Goal: Information Seeking & Learning: Learn about a topic

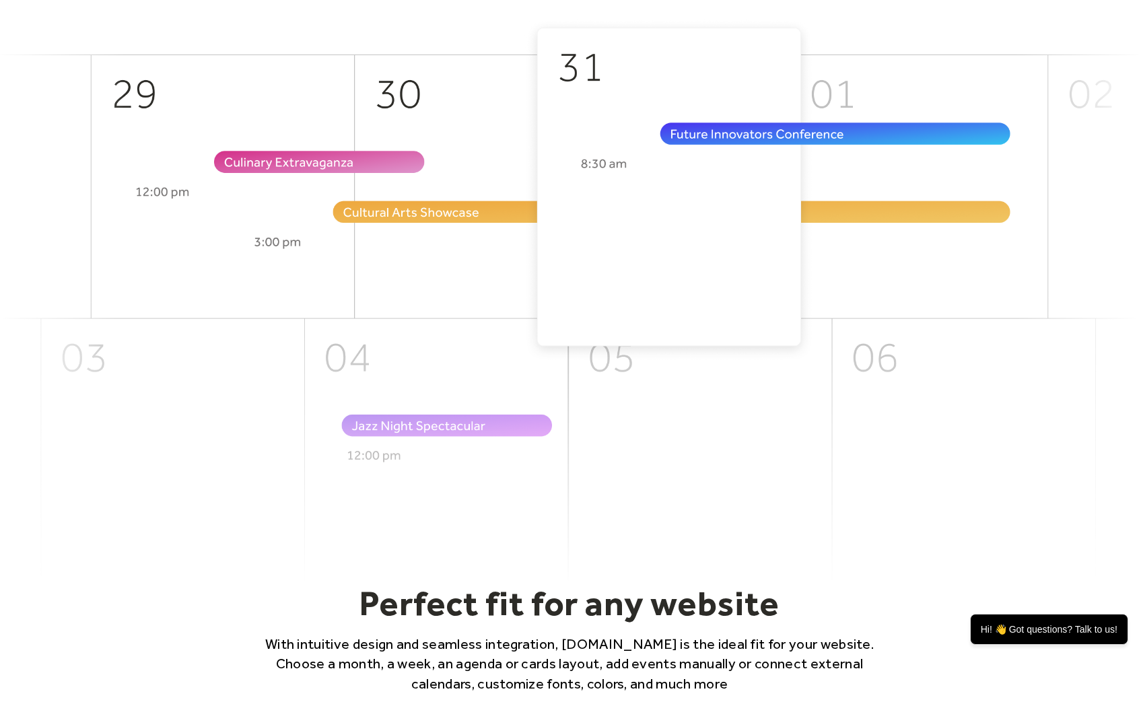
scroll to position [651, 0]
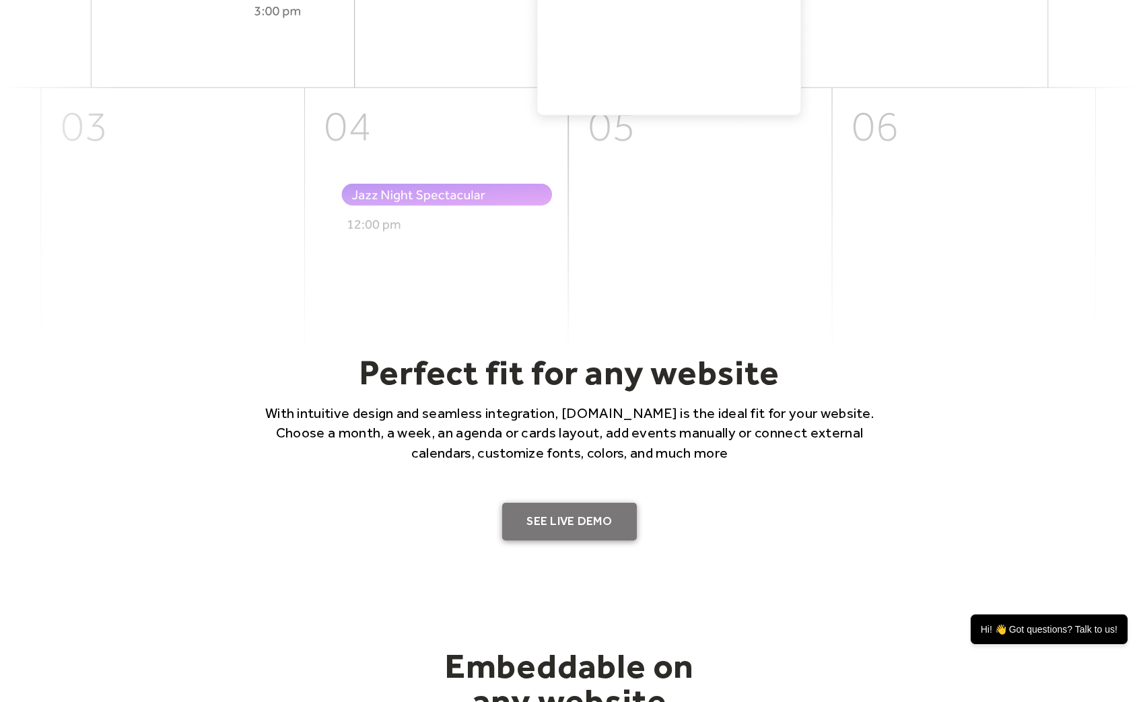
click at [584, 514] on link "SEE LIVE DEMO" at bounding box center [569, 522] width 135 height 38
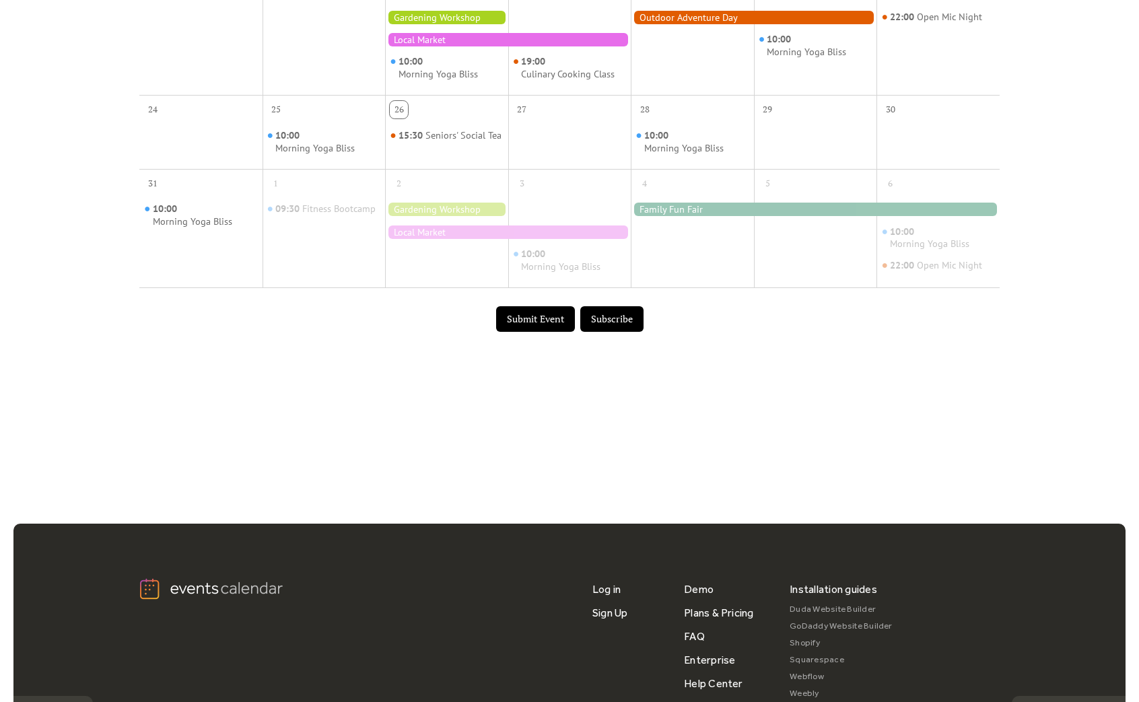
scroll to position [494, 0]
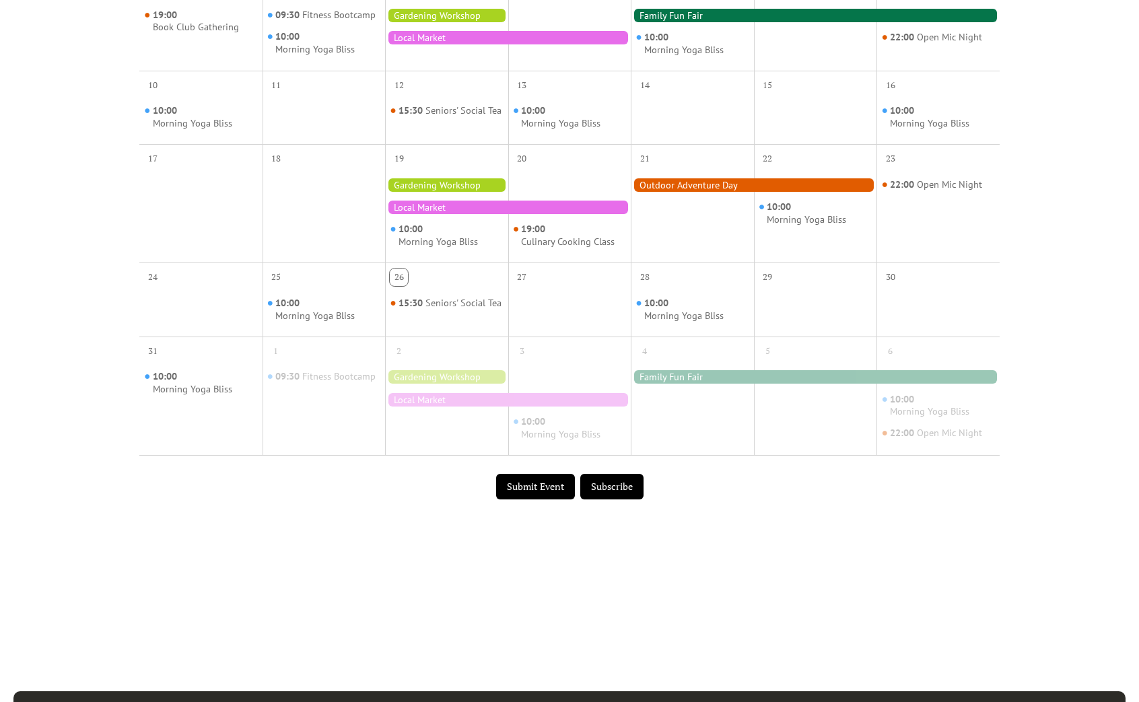
click at [790, 207] on div "10:00 Morning Yoga Bliss" at bounding box center [815, 213] width 123 height 87
click at [786, 226] on div "Morning Yoga Bliss" at bounding box center [806, 219] width 79 height 13
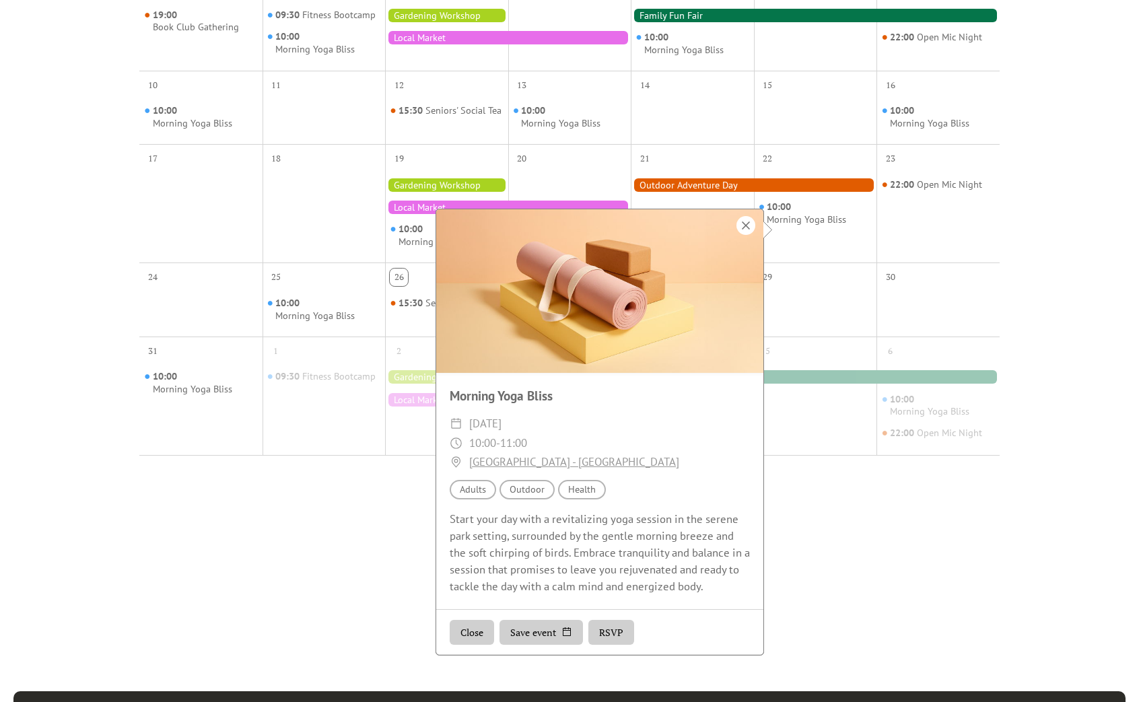
click at [745, 226] on div at bounding box center [746, 225] width 19 height 19
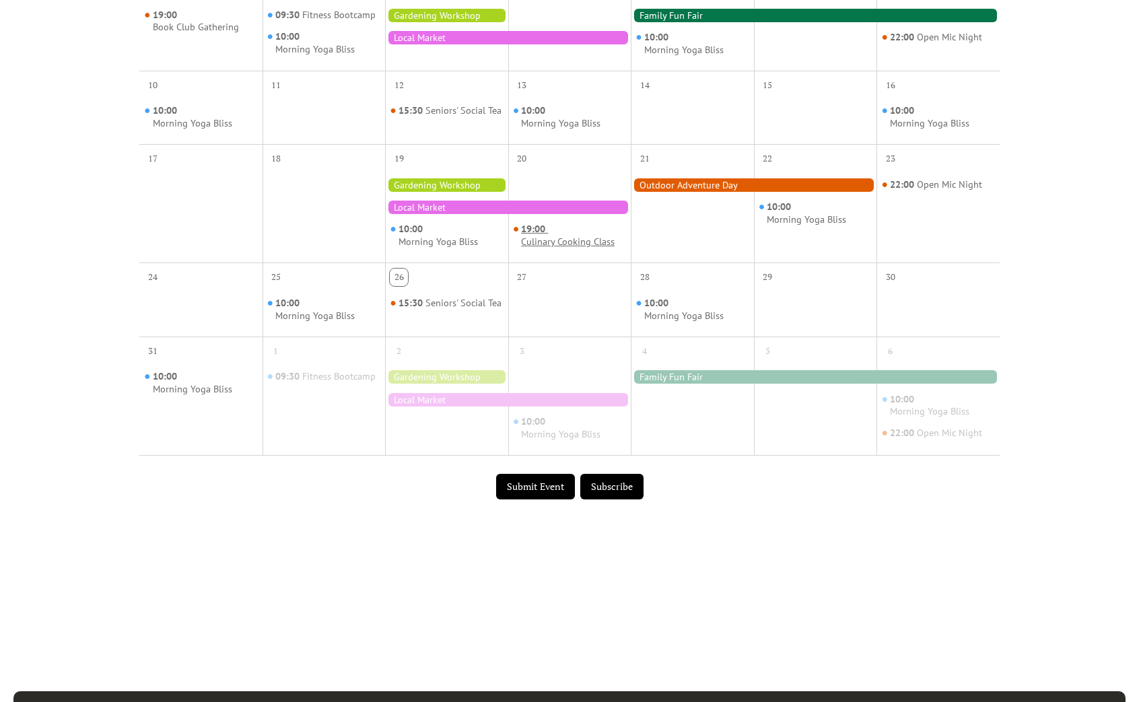
click at [578, 248] on div "Culinary Cooking Class" at bounding box center [568, 242] width 94 height 13
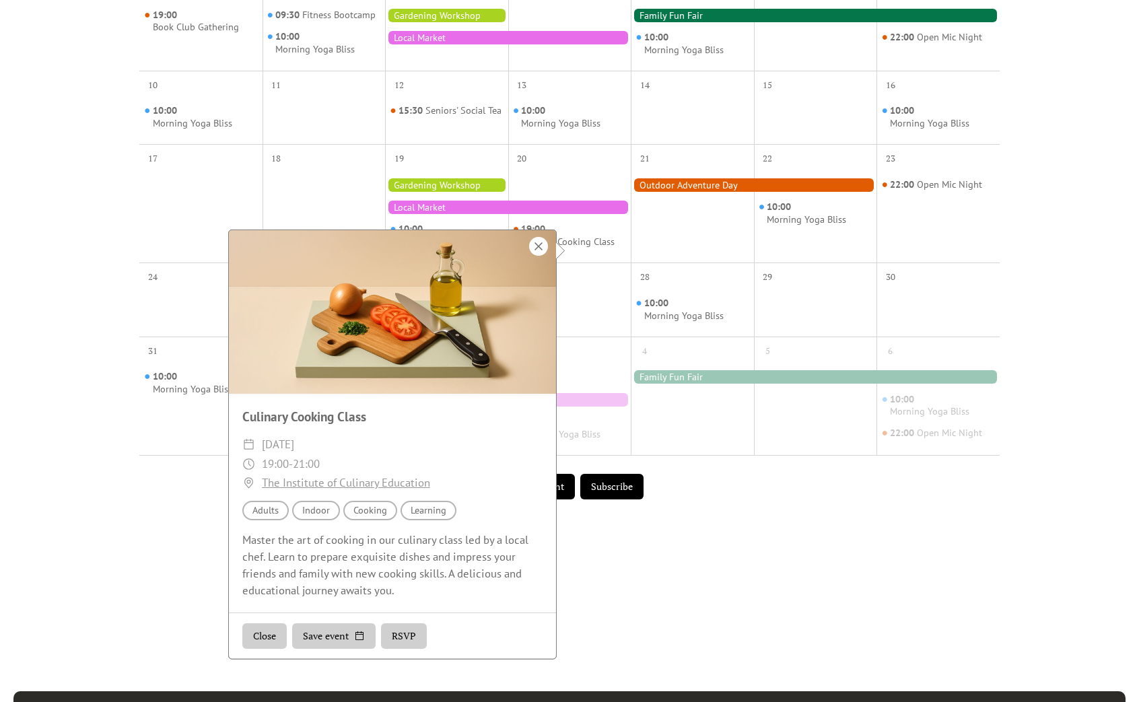
click at [537, 248] on div at bounding box center [538, 246] width 19 height 19
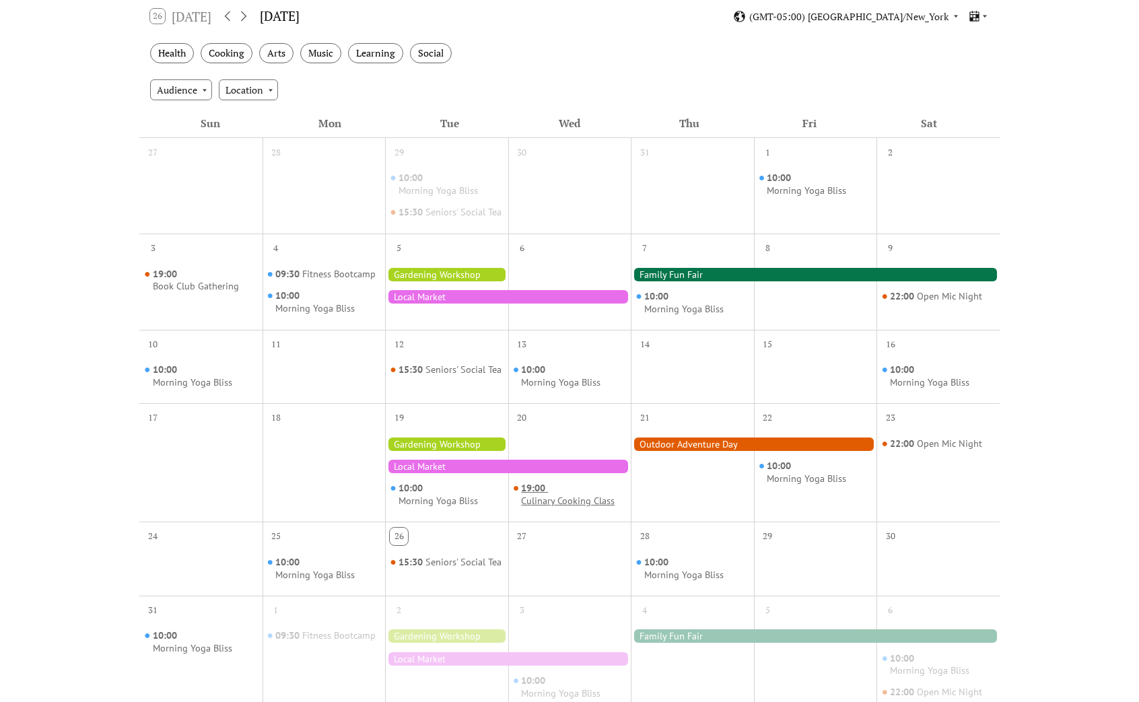
scroll to position [0, 0]
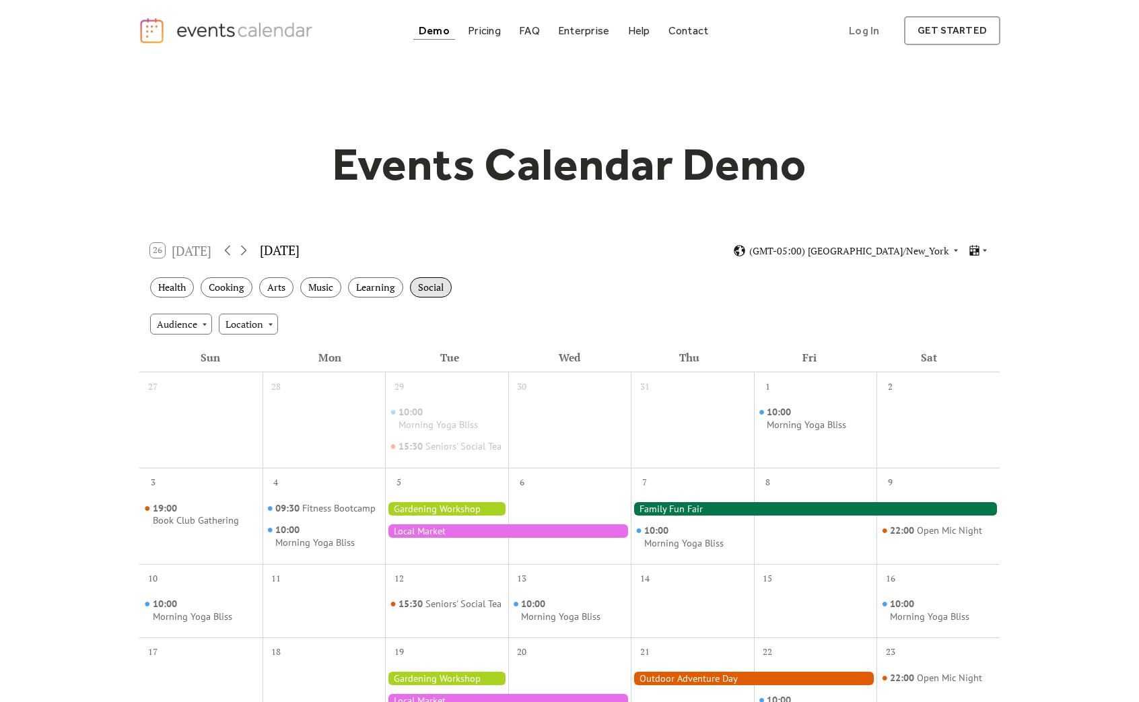
click at [438, 289] on div "Social" at bounding box center [431, 287] width 42 height 21
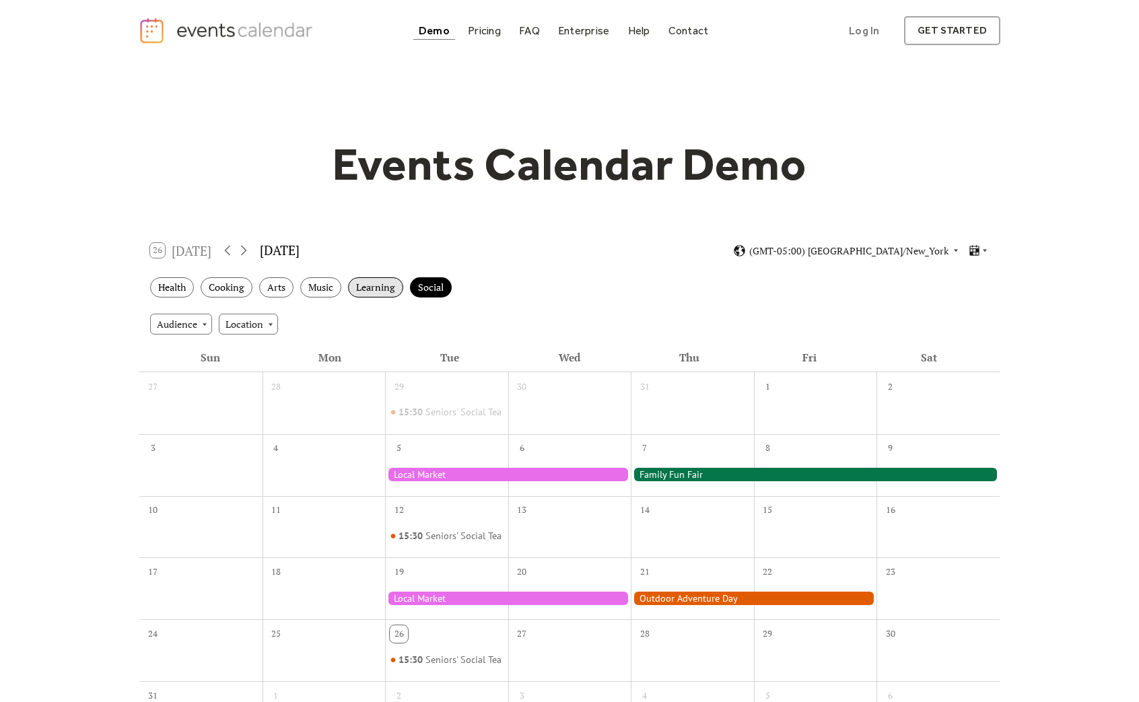
click at [384, 288] on div "Learning" at bounding box center [375, 287] width 55 height 21
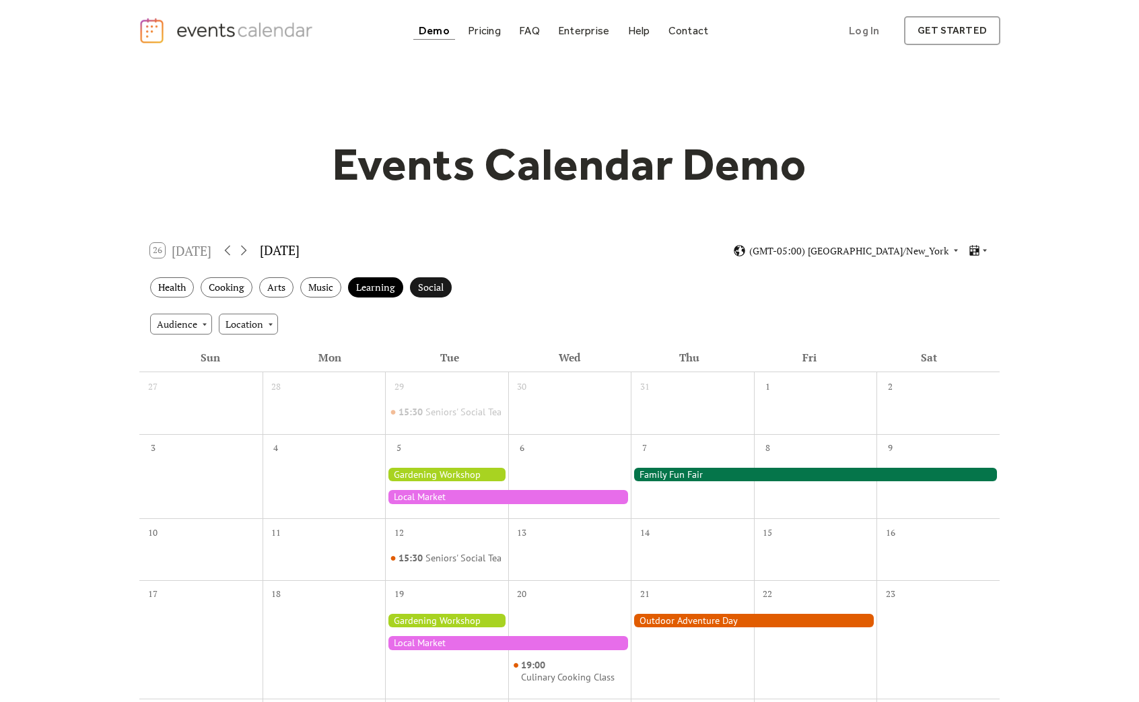
click at [430, 285] on div "Social" at bounding box center [431, 287] width 42 height 21
